Goal: Check status: Check status

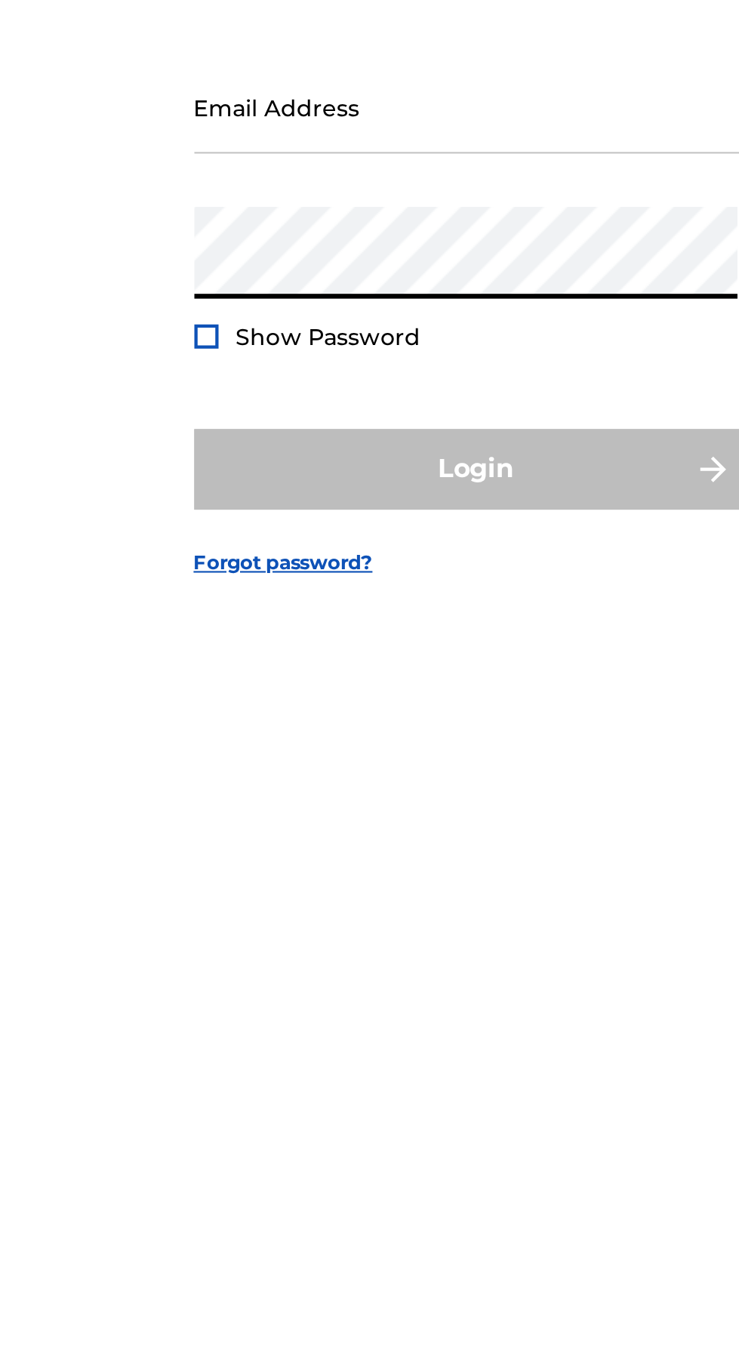
type input "[EMAIL_ADDRESS][DOMAIN_NAME]"
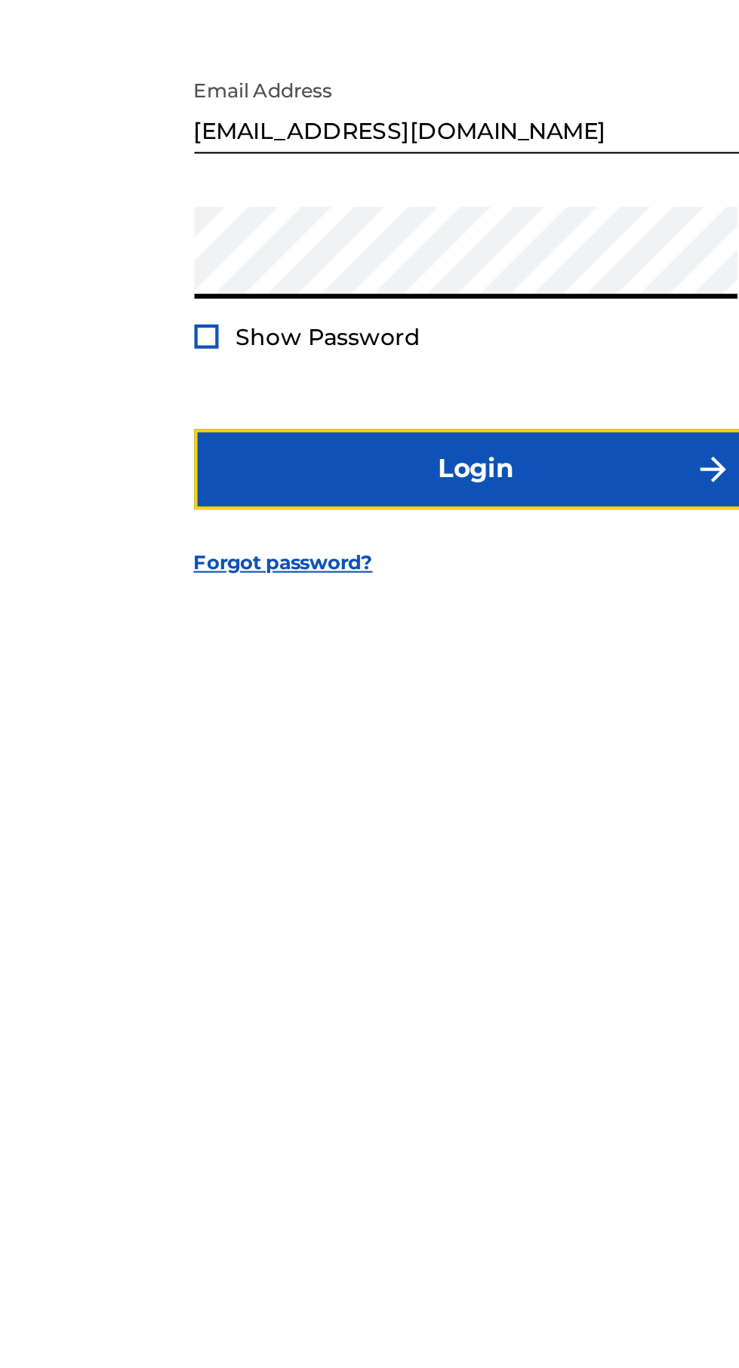
click at [393, 830] on button "Login" at bounding box center [370, 811] width 264 height 38
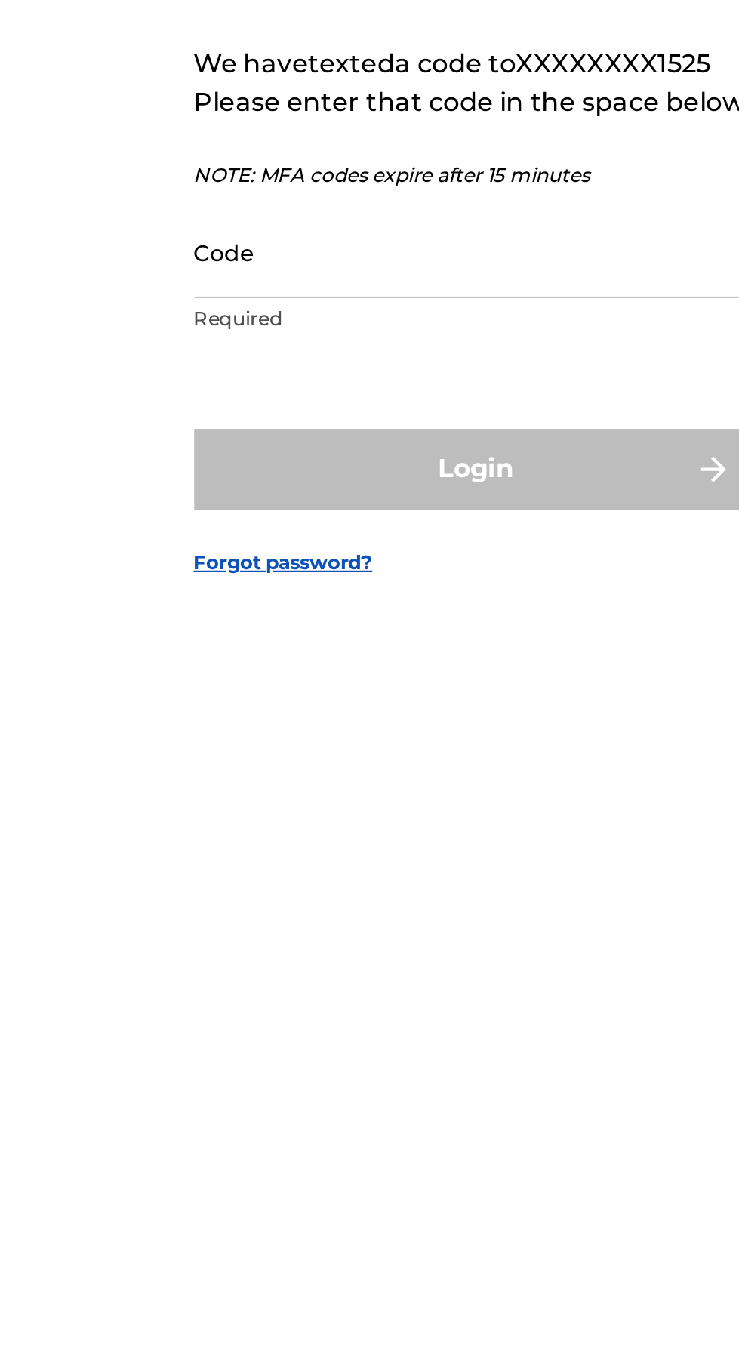
click at [390, 729] on input "Code" at bounding box center [365, 707] width 255 height 43
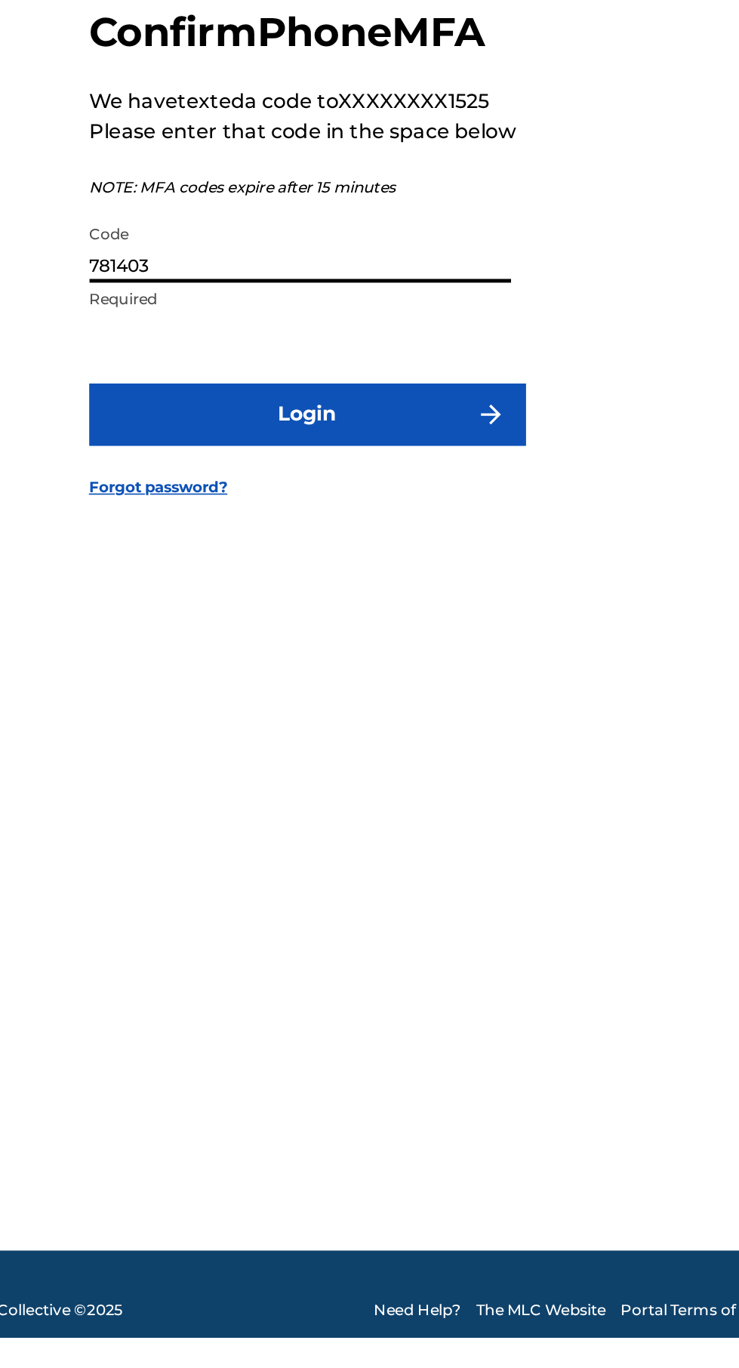
type input "781403"
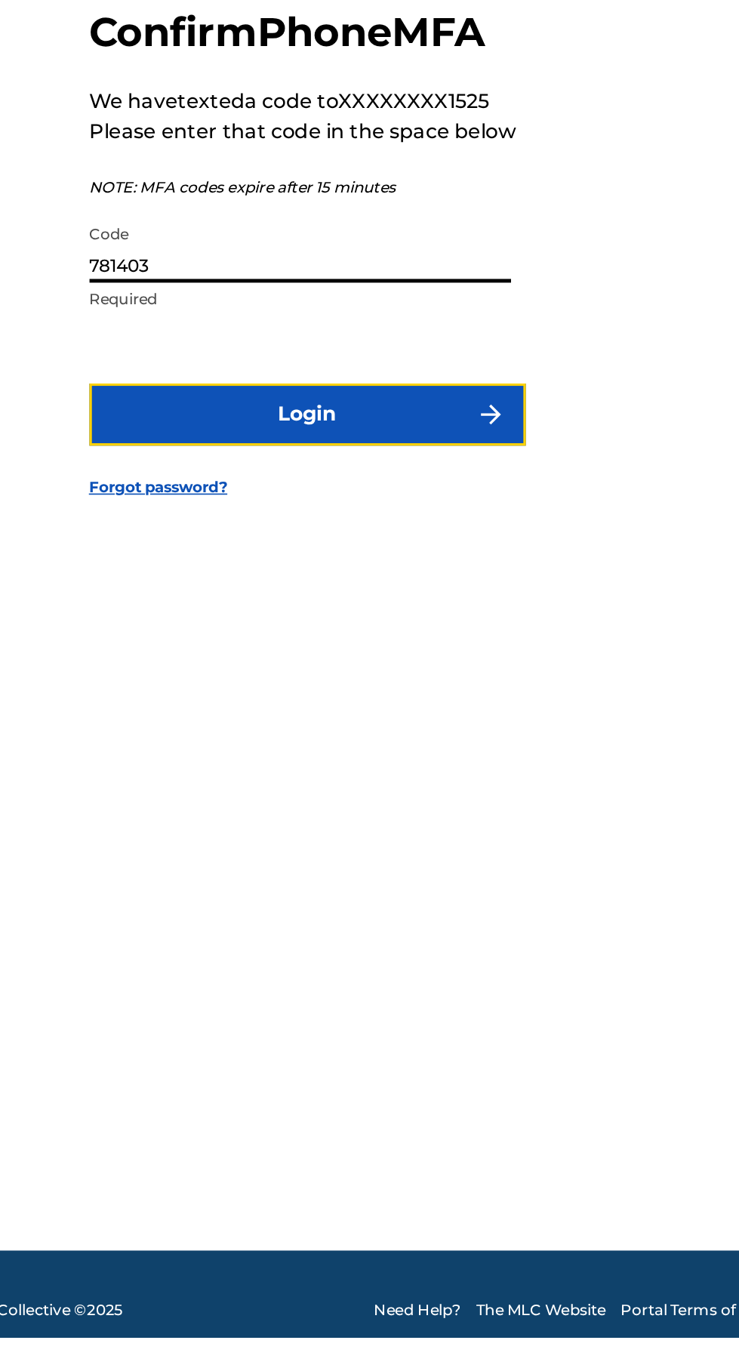
click at [439, 828] on button "Login" at bounding box center [370, 809] width 264 height 38
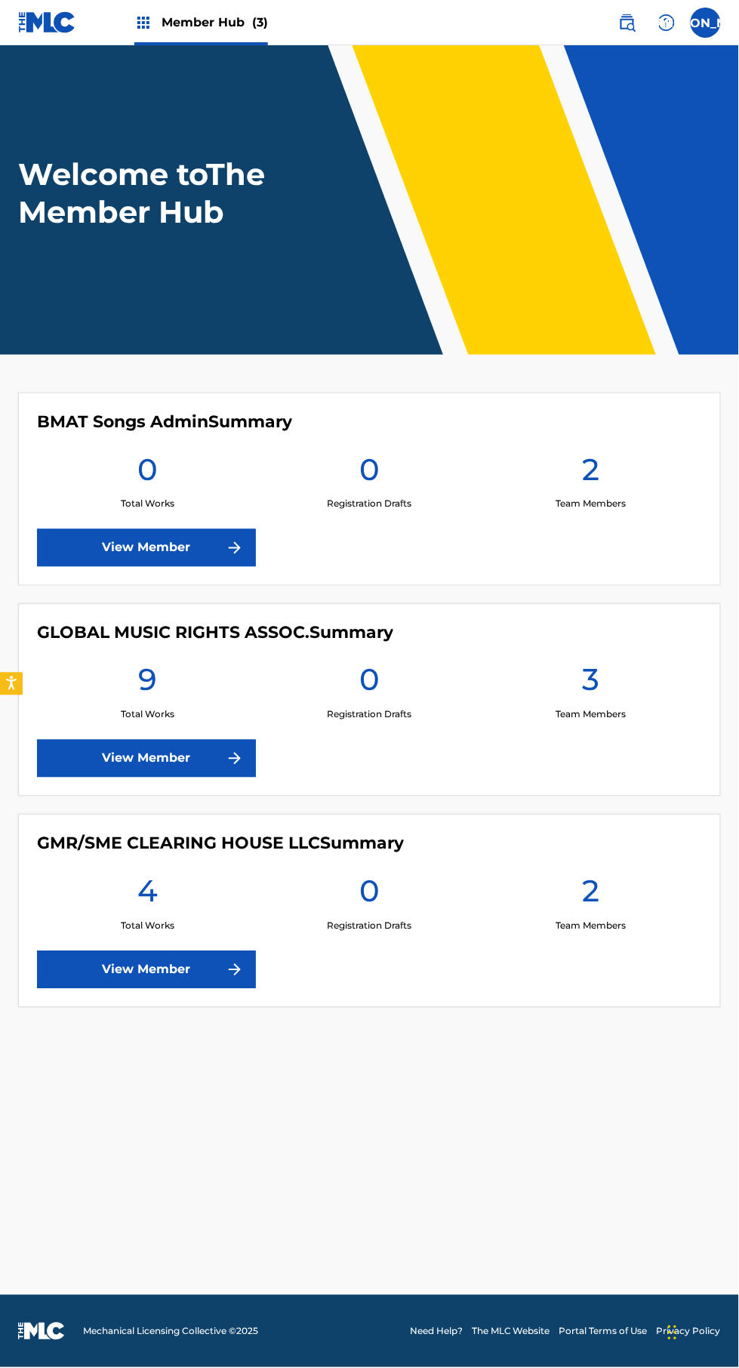
click at [555, 1166] on main "Welcome to The Member Hub BMAT Songs Admin Summary 0 Total Works 0 Registration…" at bounding box center [369, 670] width 739 height 1250
click at [481, 982] on main "Welcome to The Member Hub BMAT Songs Admin Summary 0 Total Works 0 Registration…" at bounding box center [369, 670] width 739 height 1250
click at [254, 740] on link "View Member" at bounding box center [146, 759] width 219 height 38
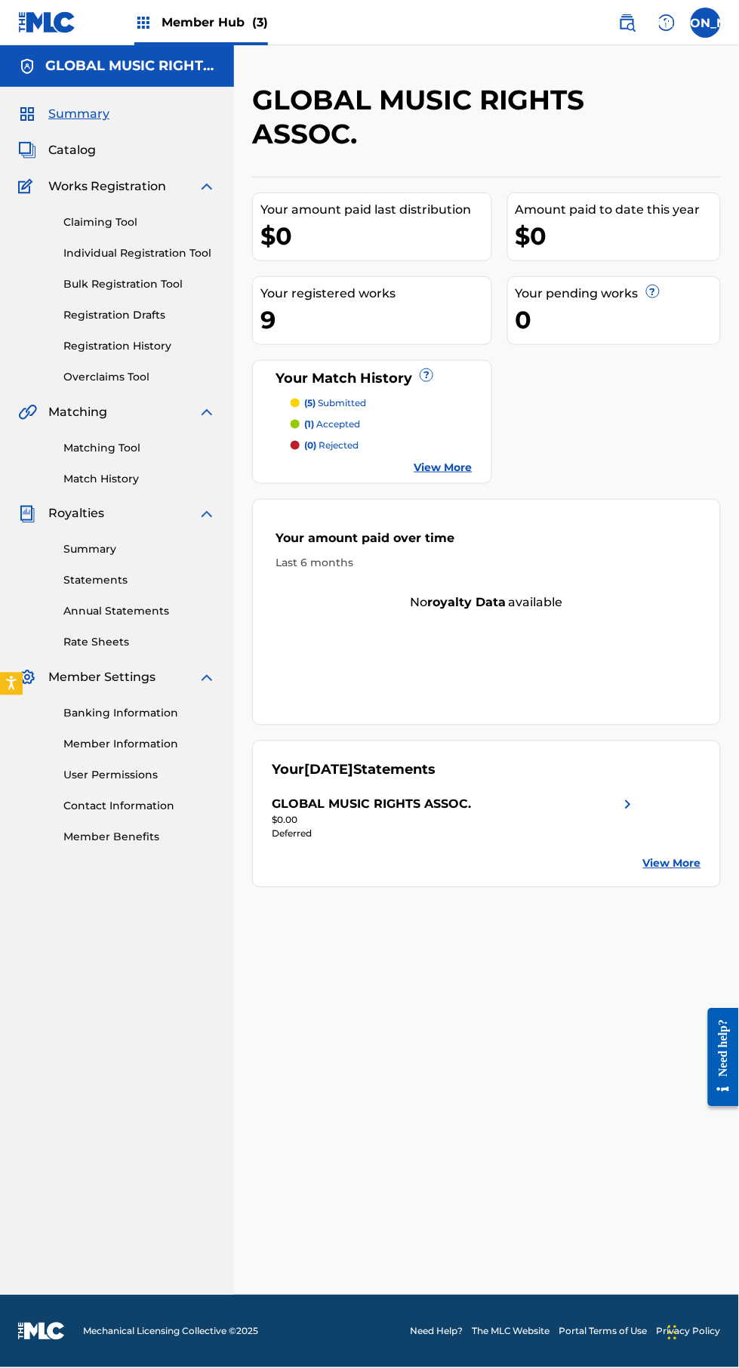
scroll to position [5, 0]
click at [153, 339] on link "Registration History" at bounding box center [139, 346] width 152 height 16
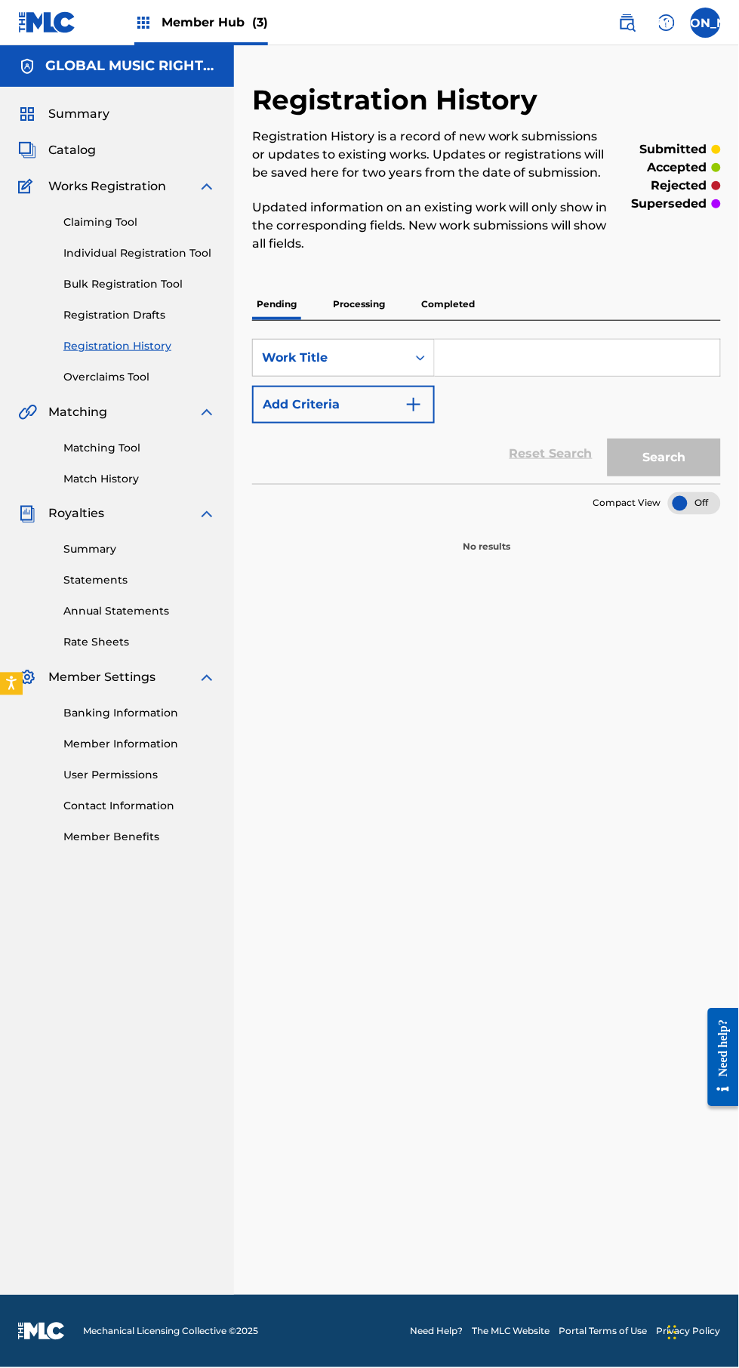
click at [574, 854] on div "Registration History Registration History is a record of new work submissions o…" at bounding box center [486, 689] width 505 height 1212
click at [346, 310] on p "Processing" at bounding box center [358, 304] width 61 height 32
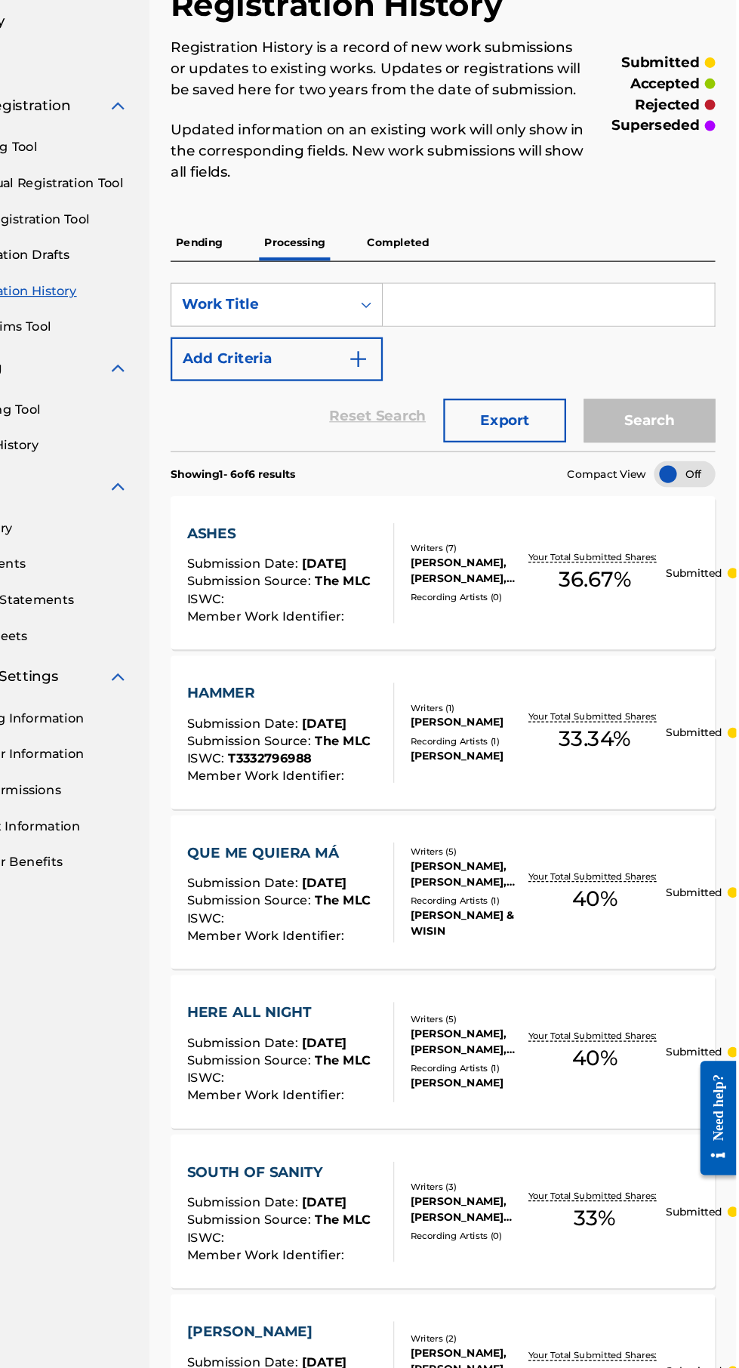
click at [448, 303] on p "Completed" at bounding box center [448, 304] width 63 height 32
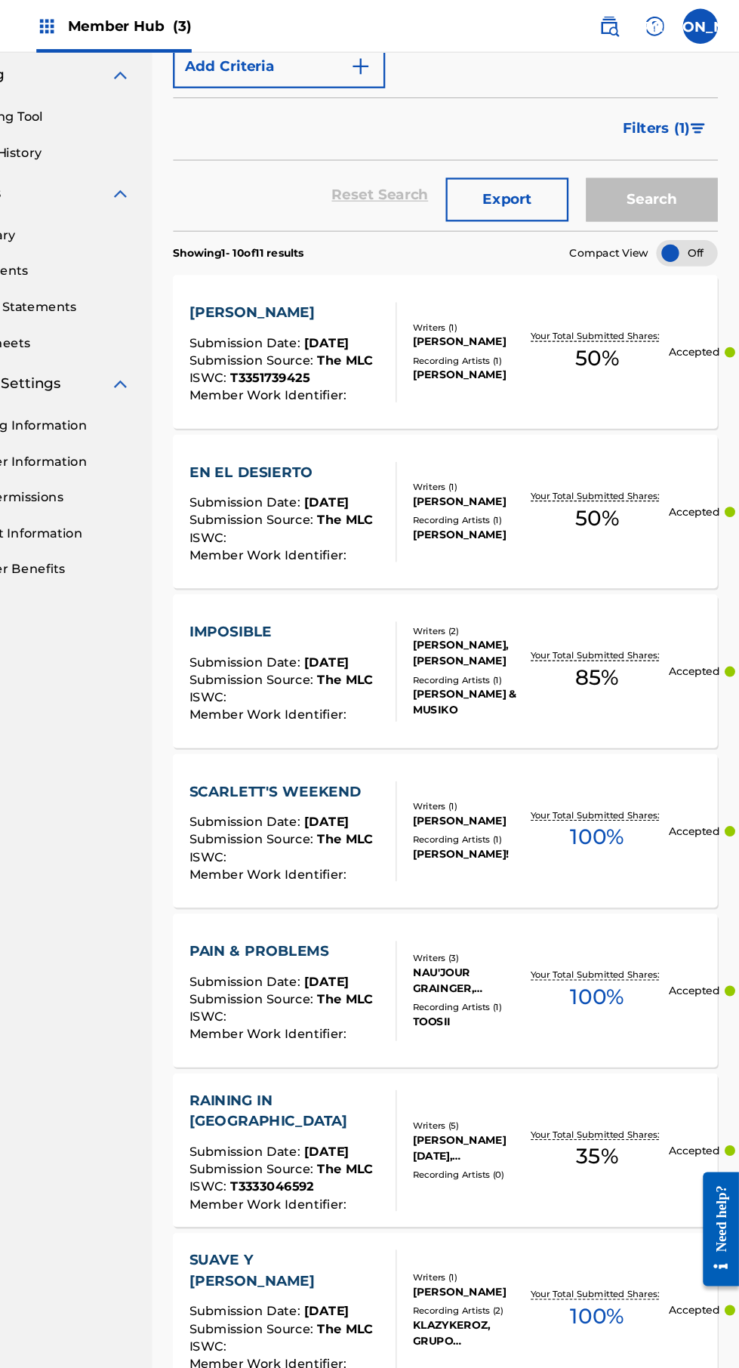
scroll to position [340, 0]
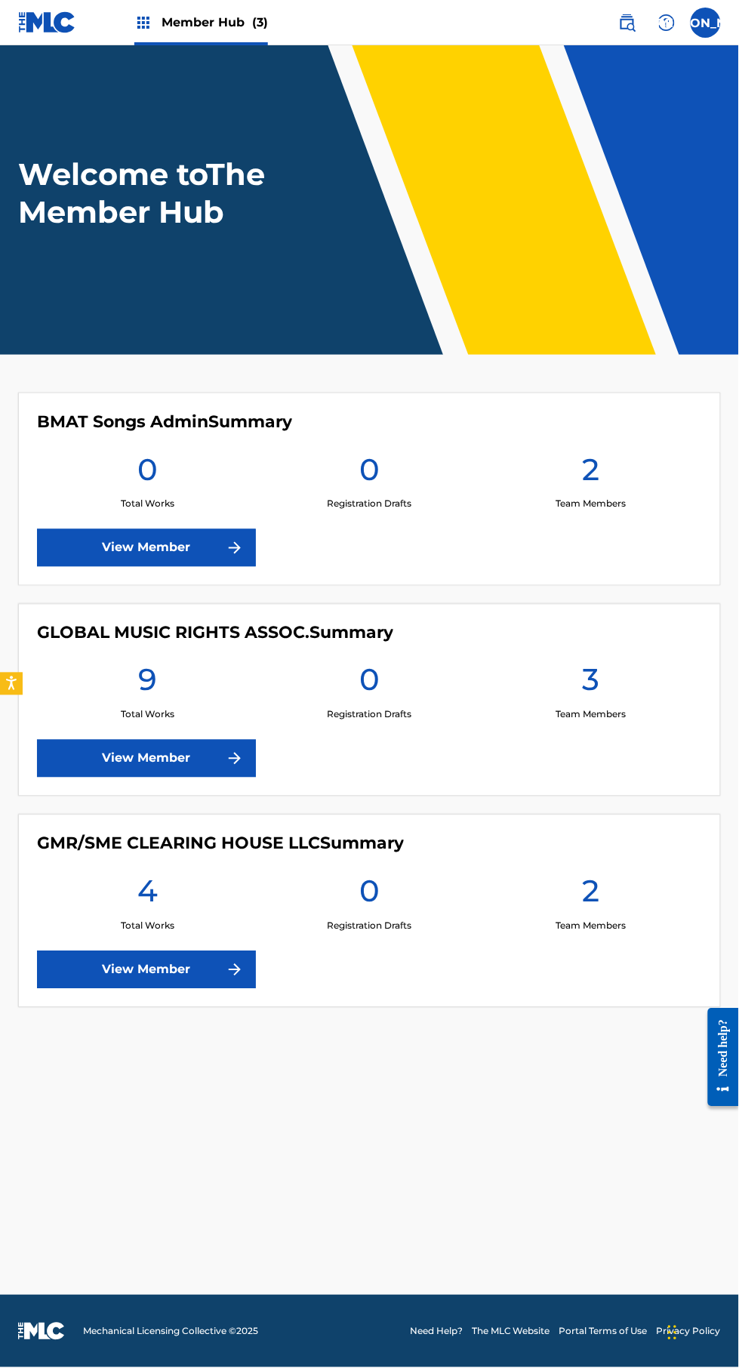
scroll to position [106, 0]
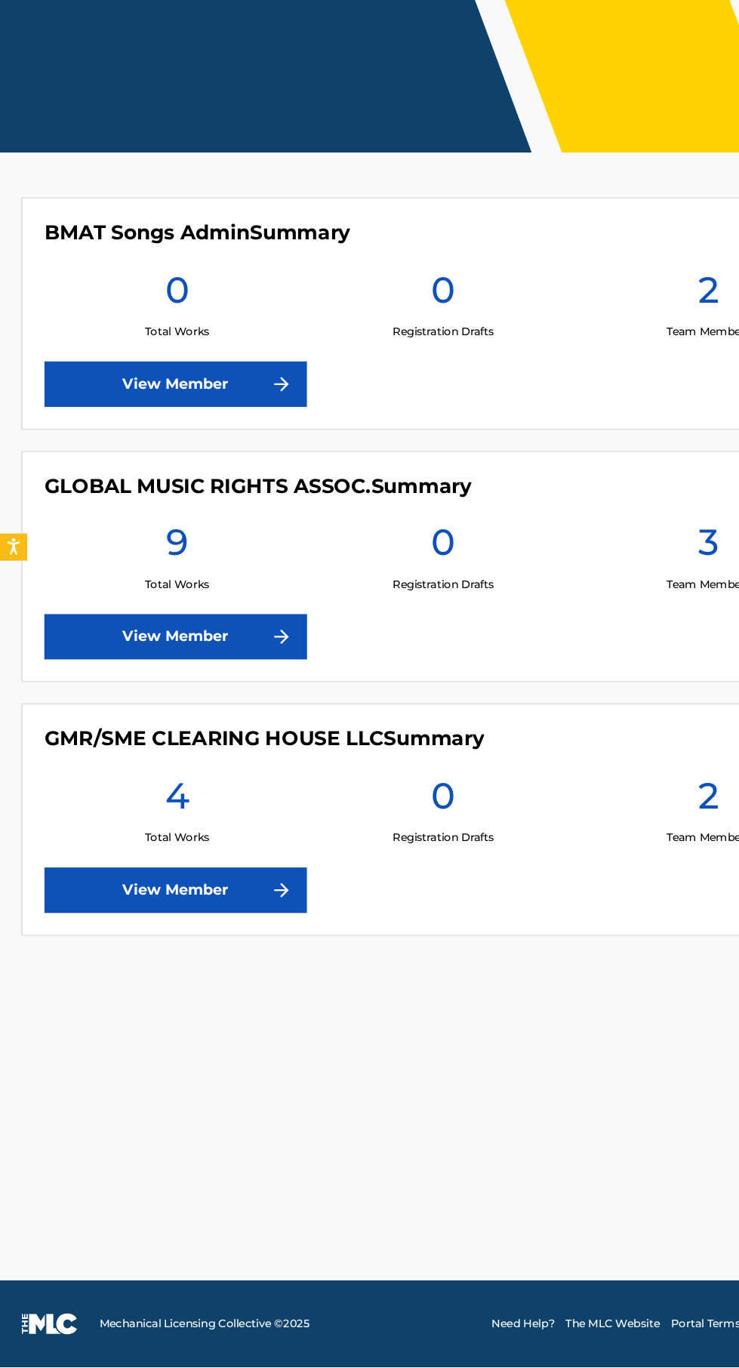
click at [189, 999] on main "Welcome to The Member Hub BMAT Songs Admin Summary 0 Total Works 0 Registration…" at bounding box center [369, 670] width 739 height 1250
click at [193, 899] on main "Welcome to The Member Hub BMAT Songs Admin Summary 0 Total Works 0 Registration…" at bounding box center [369, 670] width 739 height 1250
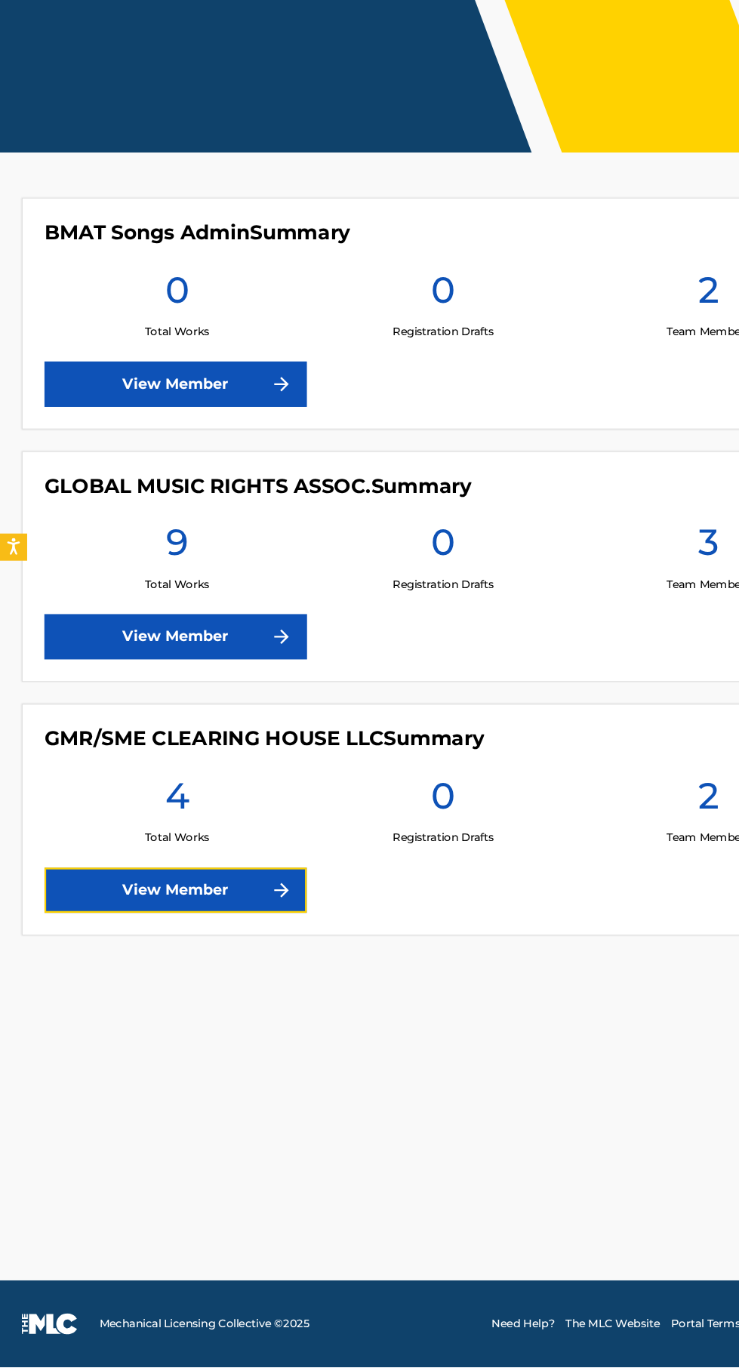
click at [210, 951] on link "View Member" at bounding box center [146, 970] width 219 height 38
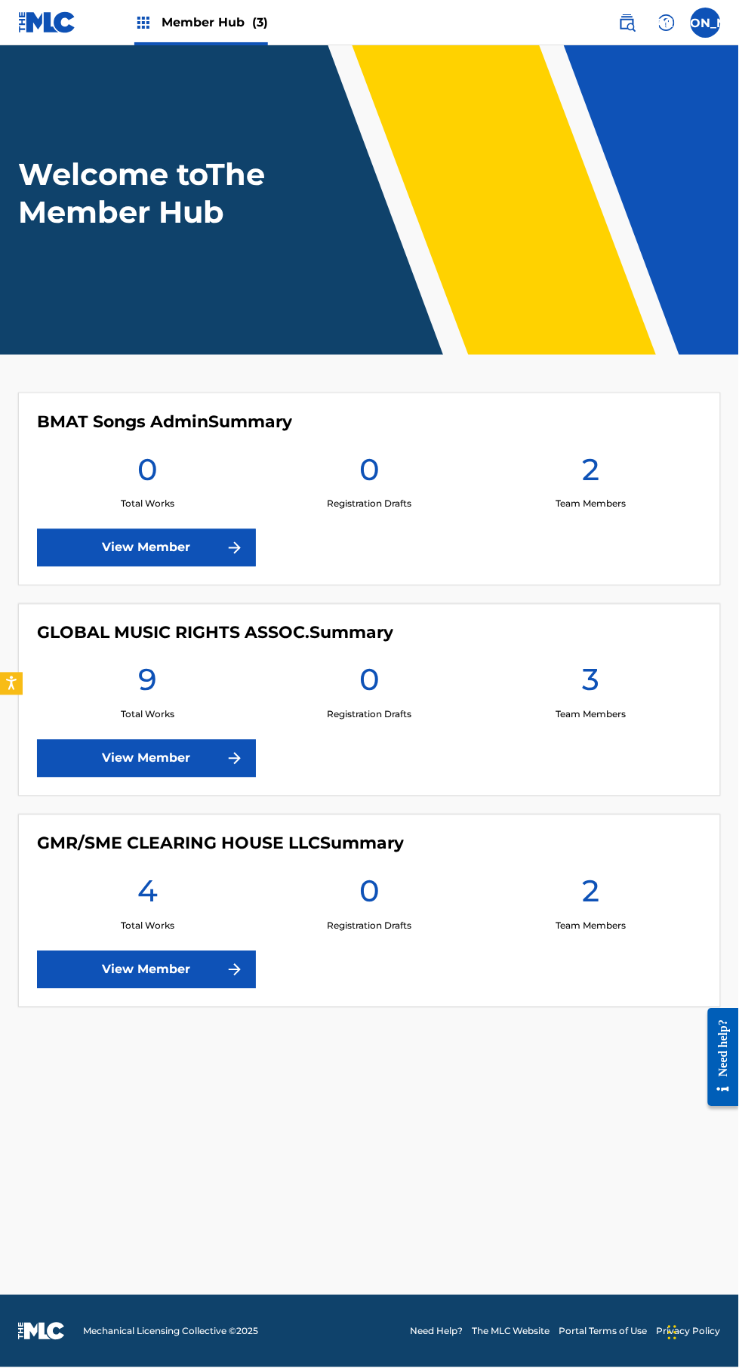
click at [525, 1292] on main "Welcome to The Member Hub BMAT Songs Admin Summary 0 Total Works 0 Registration…" at bounding box center [369, 670] width 739 height 1250
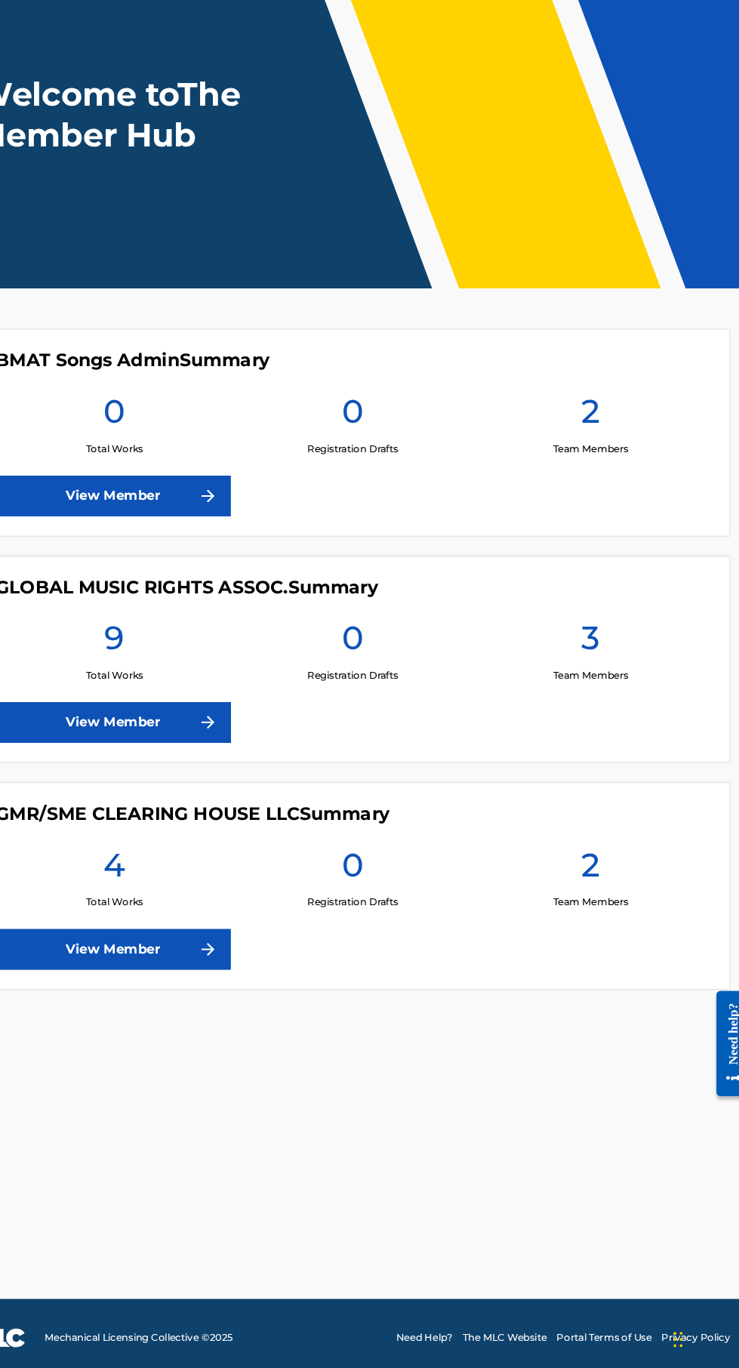
click at [602, 1267] on main "Welcome to The Member Hub BMAT Songs Admin Summary 0 Total Works 0 Registration…" at bounding box center [369, 670] width 739 height 1250
click at [562, 1198] on main "Welcome to The Member Hub BMAT Songs Admin Summary 0 Total Works 0 Registration…" at bounding box center [369, 670] width 739 height 1250
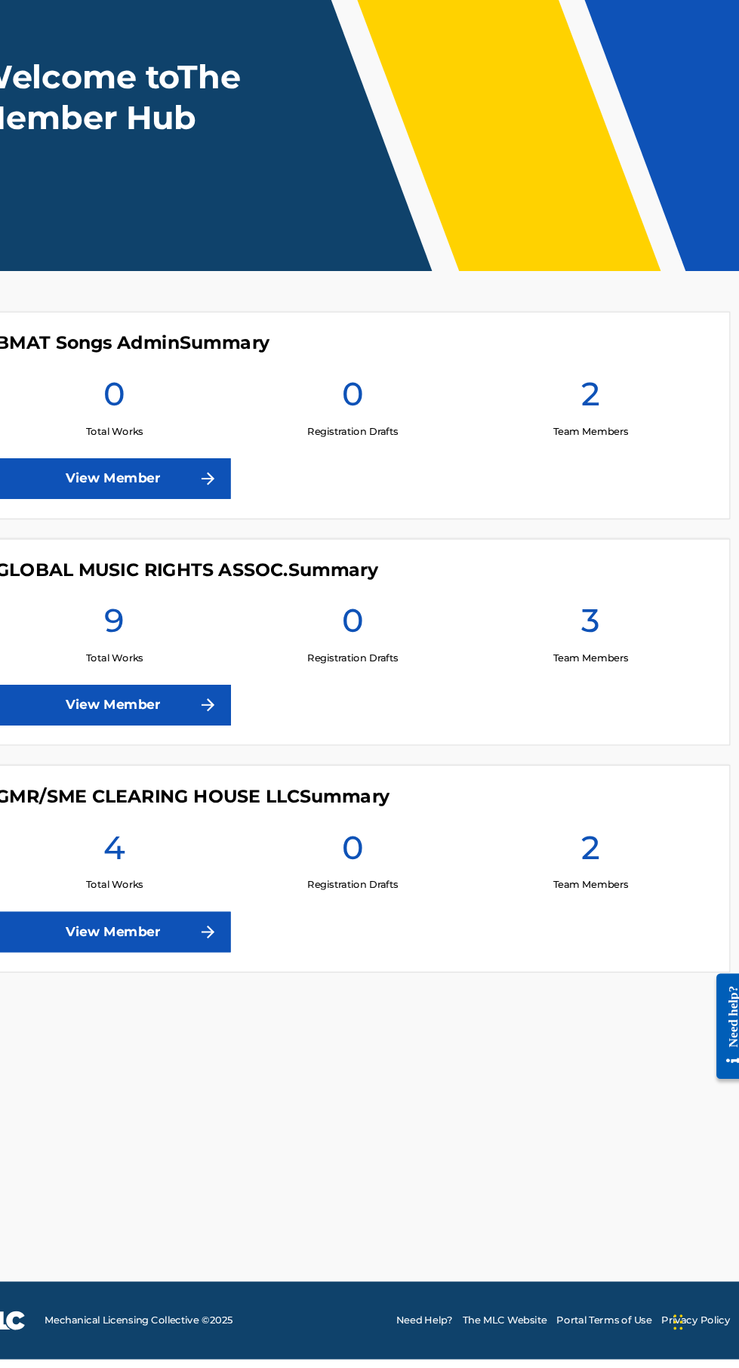
click at [594, 1205] on main "Welcome to The Member Hub BMAT Songs Admin Summary 0 Total Works 0 Registration…" at bounding box center [369, 670] width 739 height 1250
